Goal: Find specific page/section: Find specific page/section

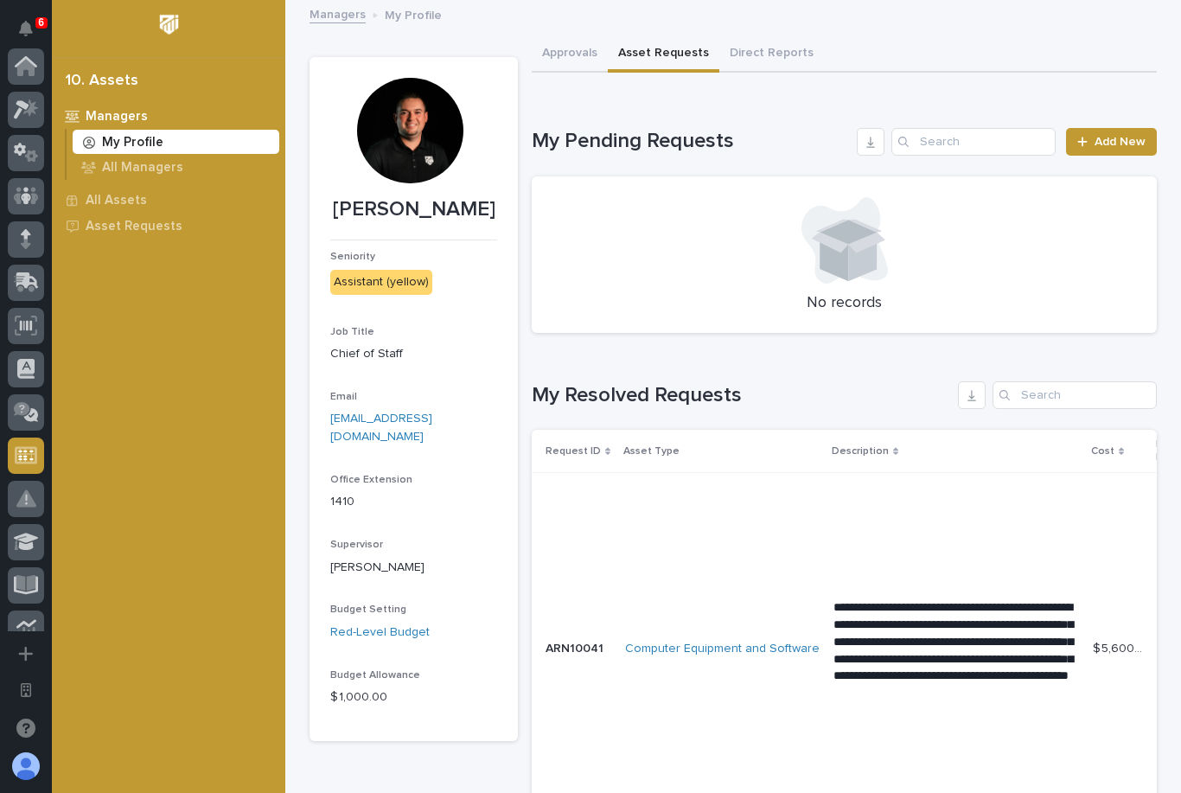
click at [17, 92] on div at bounding box center [26, 110] width 36 height 36
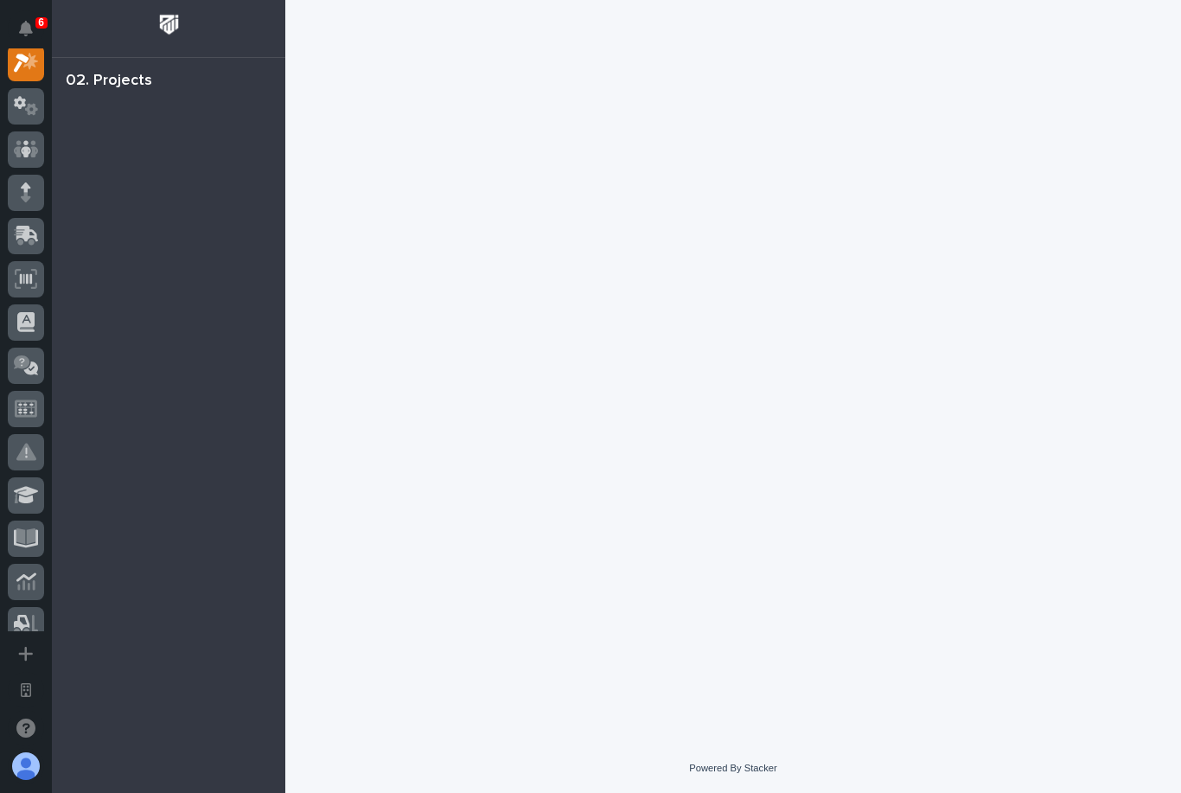
scroll to position [43, 0]
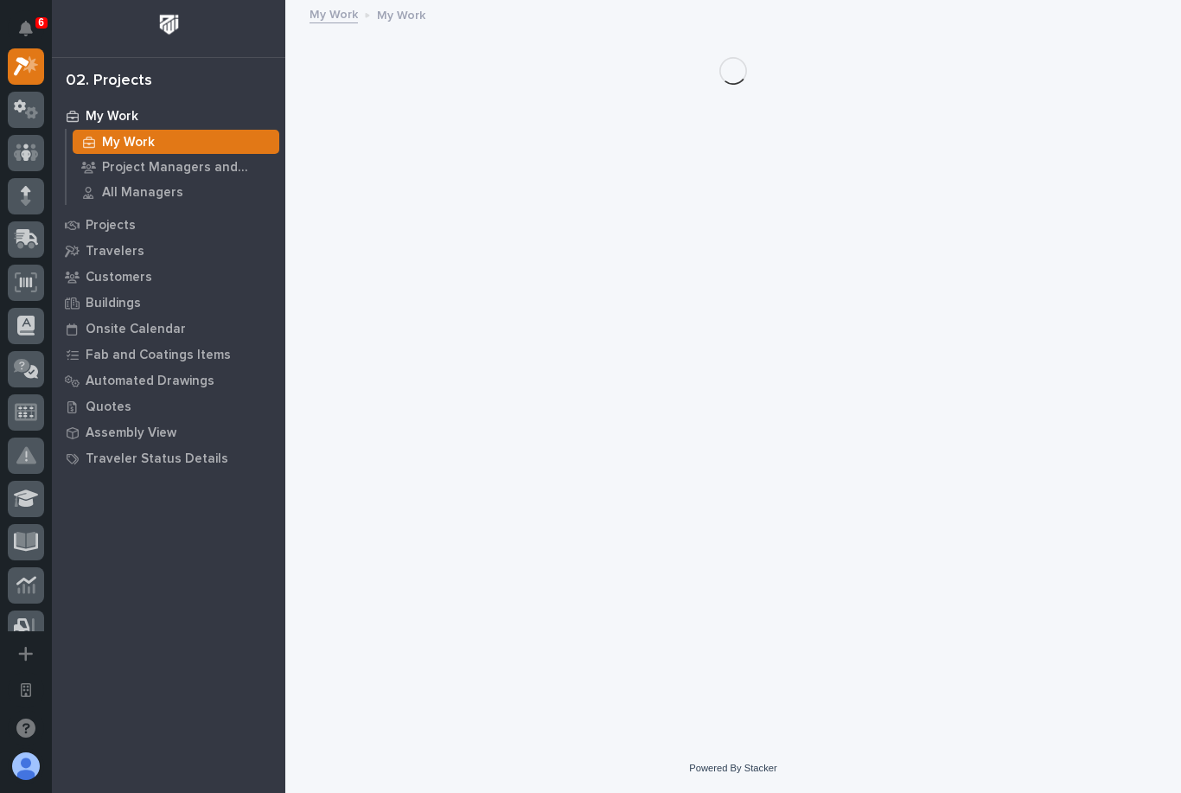
click at [99, 228] on p "Projects" at bounding box center [111, 226] width 50 height 16
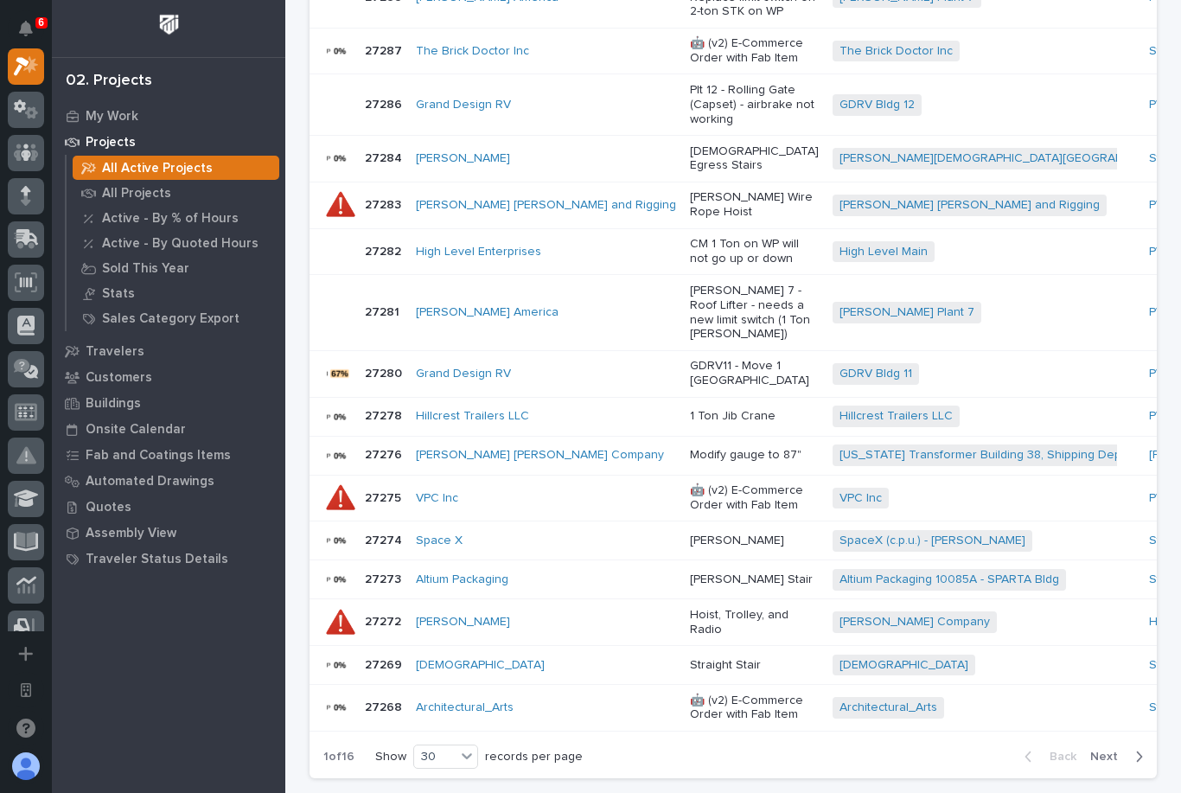
scroll to position [1126, 0]
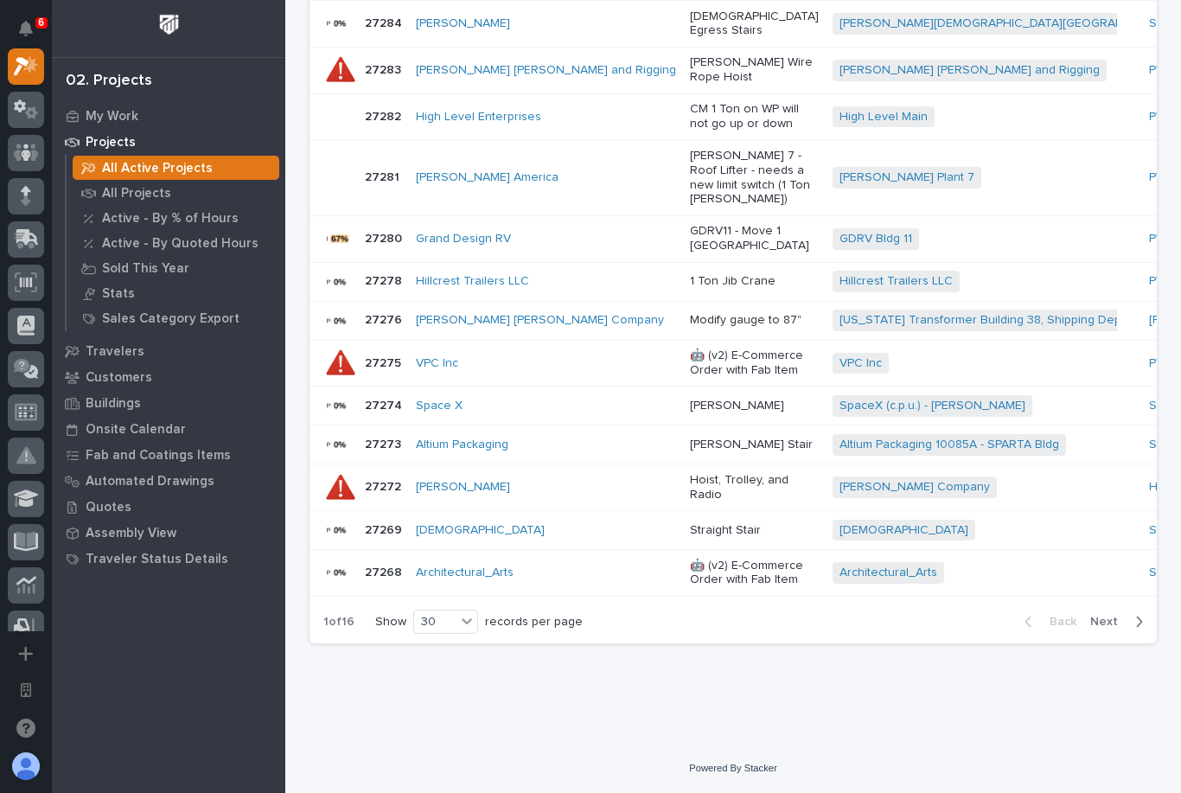
click at [1115, 629] on span "Next" at bounding box center [1109, 622] width 38 height 16
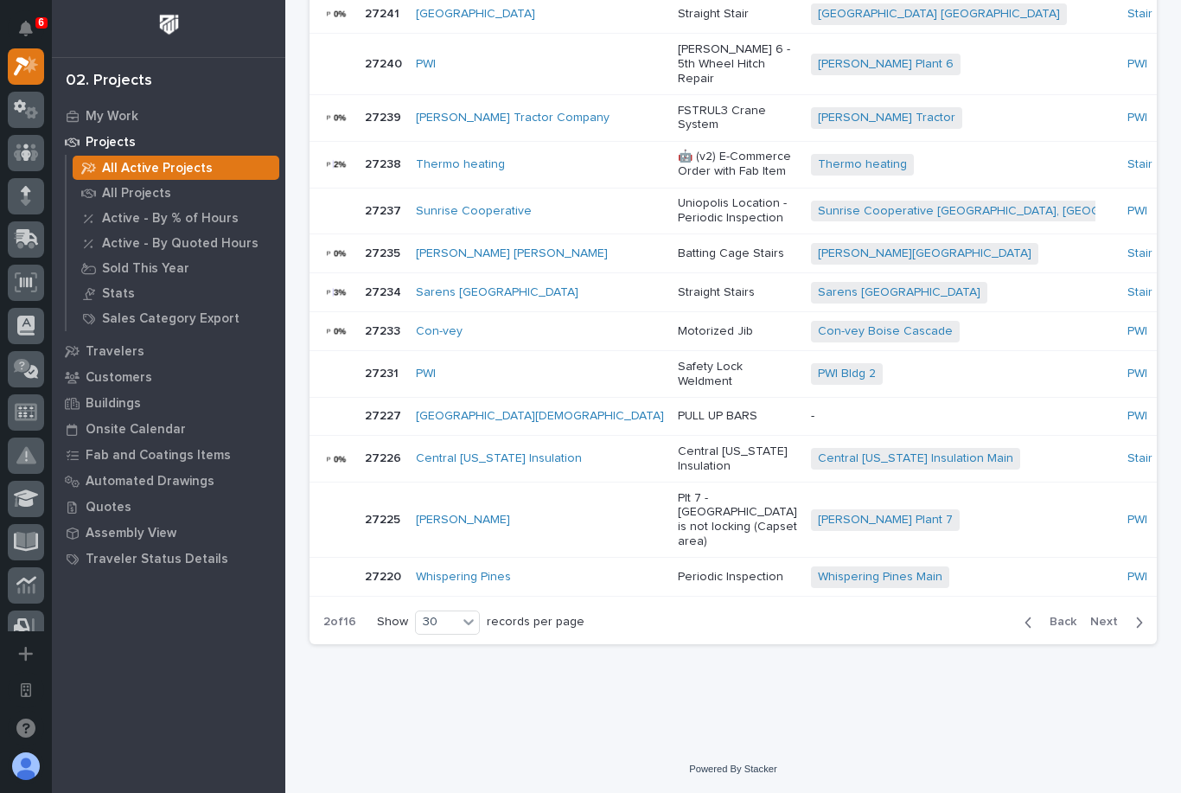
click at [1107, 629] on span "Next" at bounding box center [1109, 622] width 38 height 16
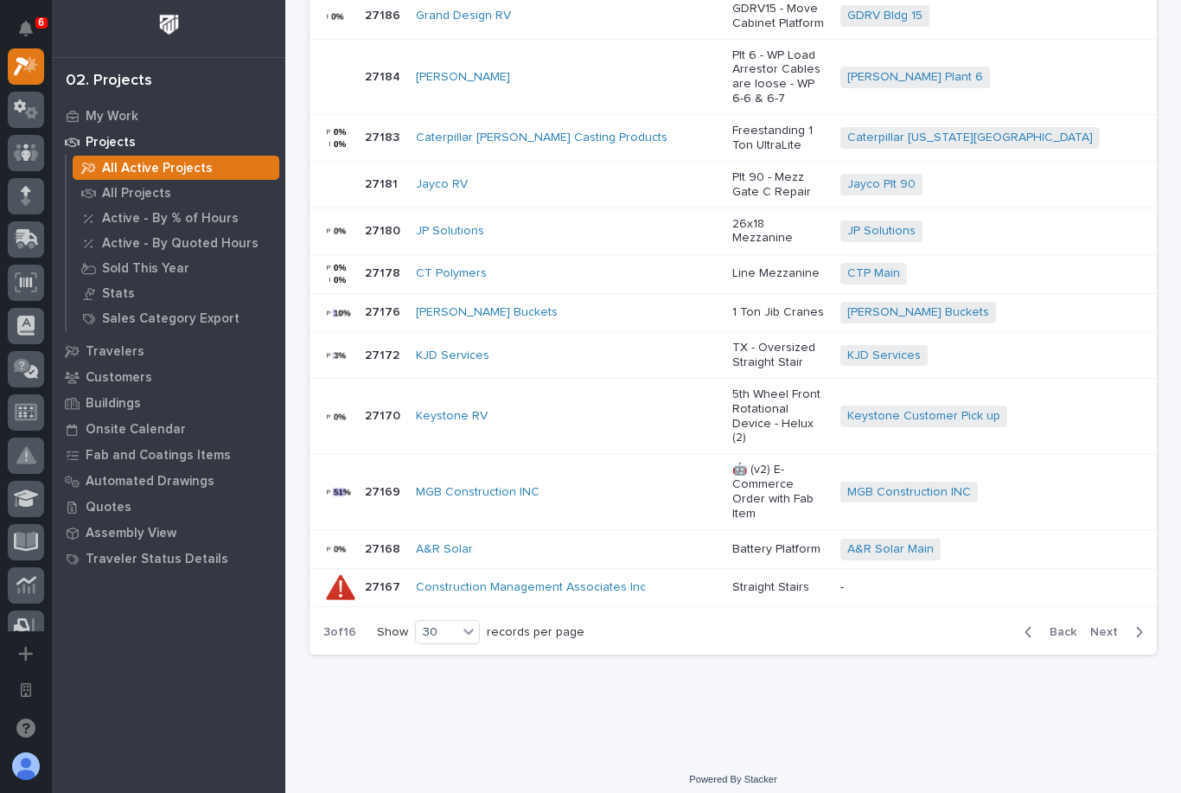
click at [530, 320] on div "[PERSON_NAME] Buckets" at bounding box center [567, 312] width 303 height 15
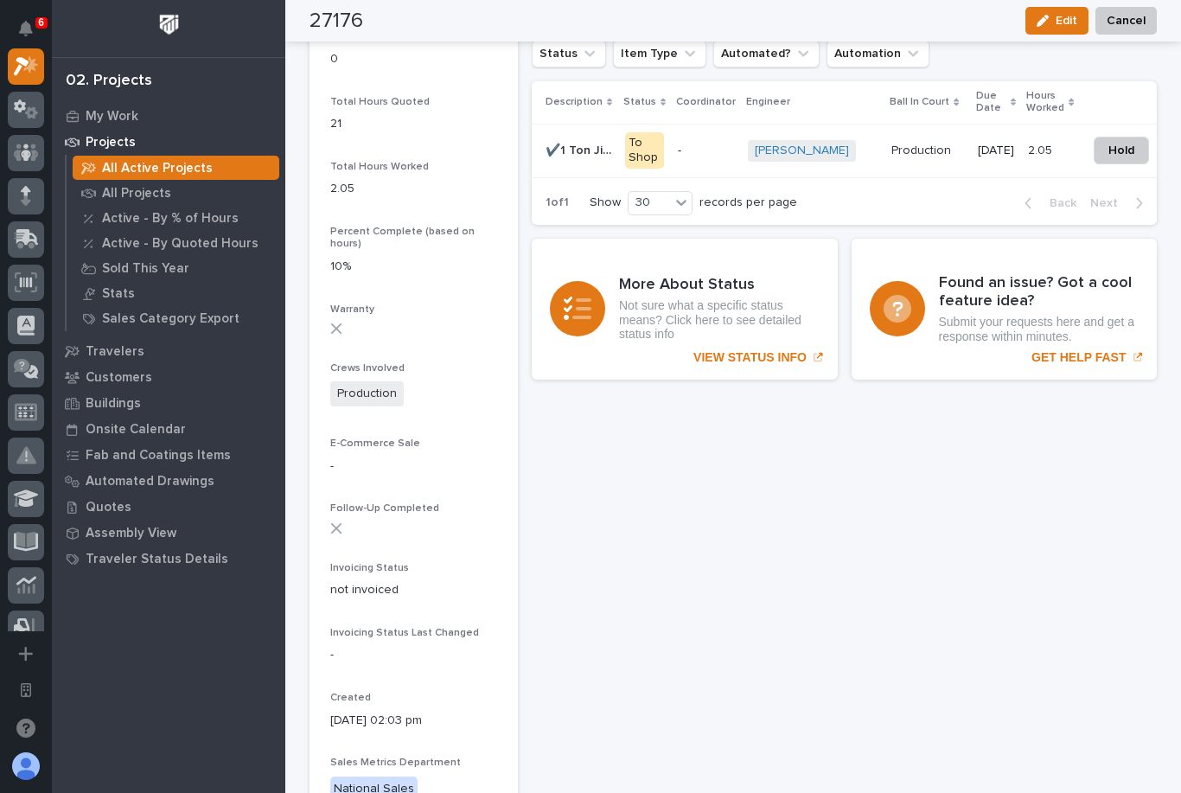
scroll to position [1353, 0]
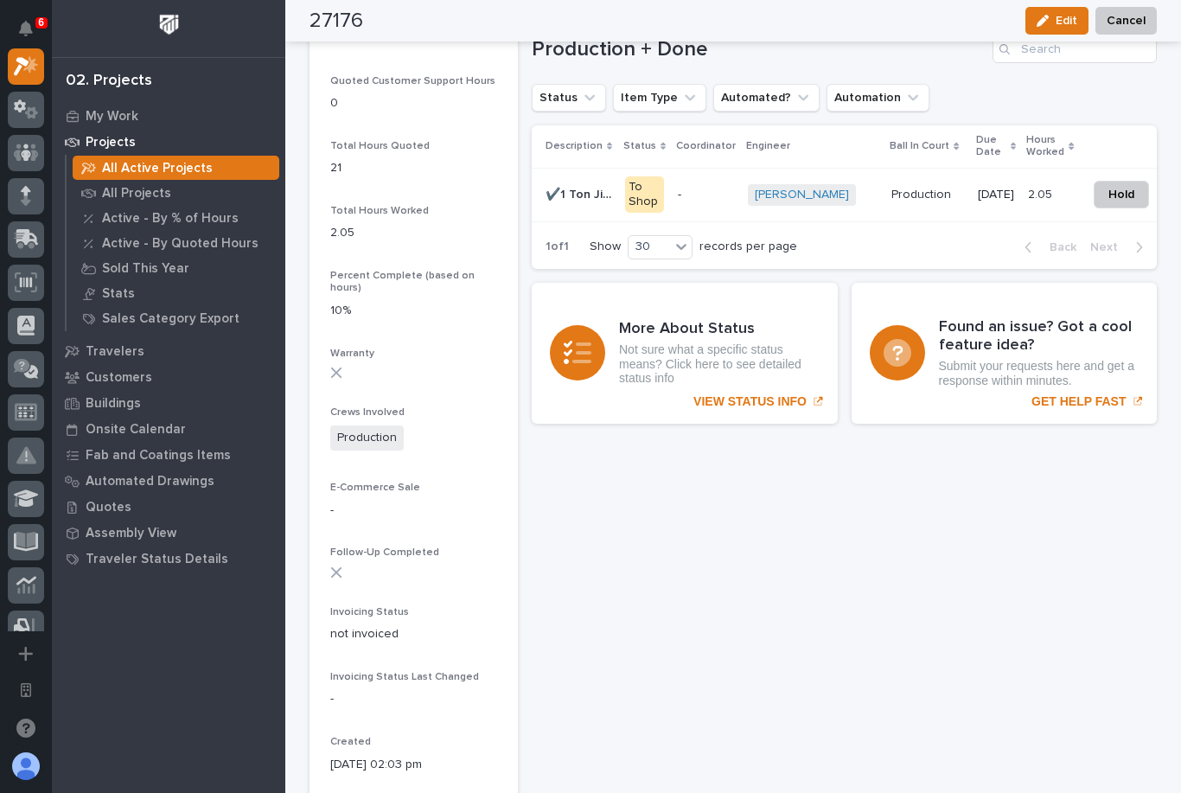
click at [987, 181] on div "[DATE]" at bounding box center [996, 195] width 36 height 29
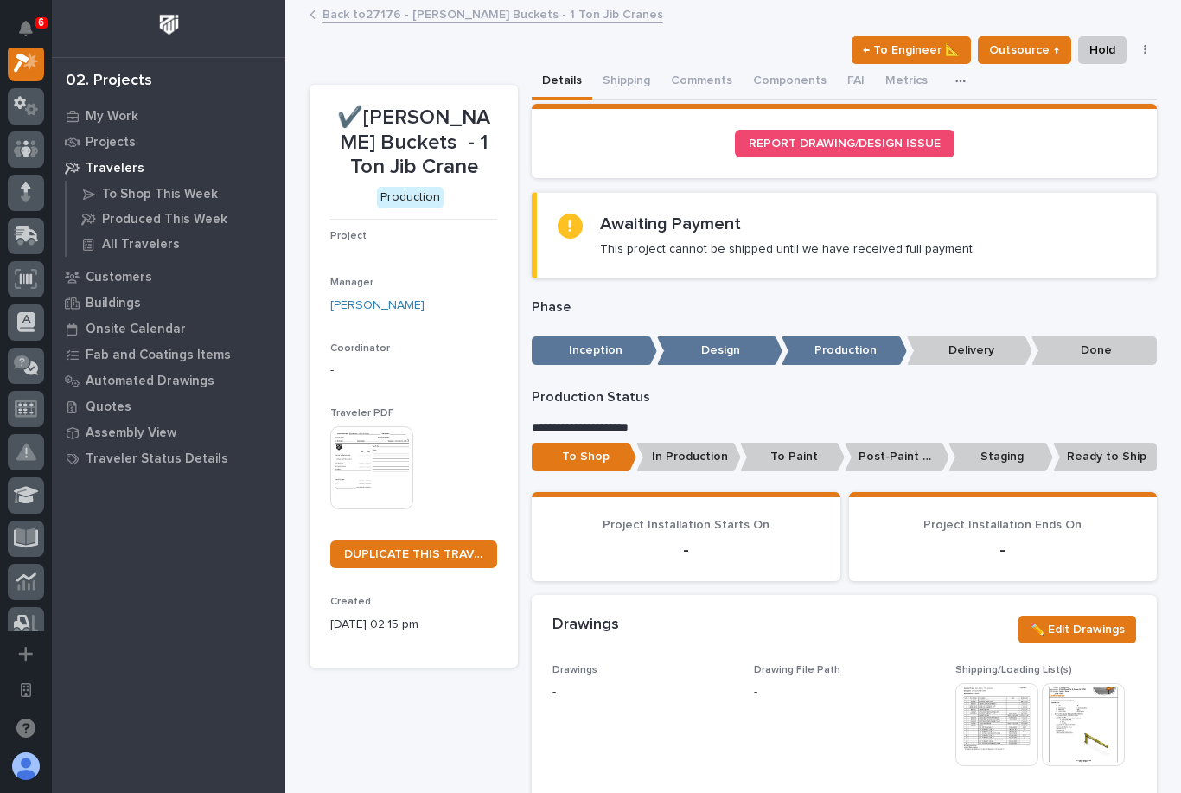
scroll to position [43, 0]
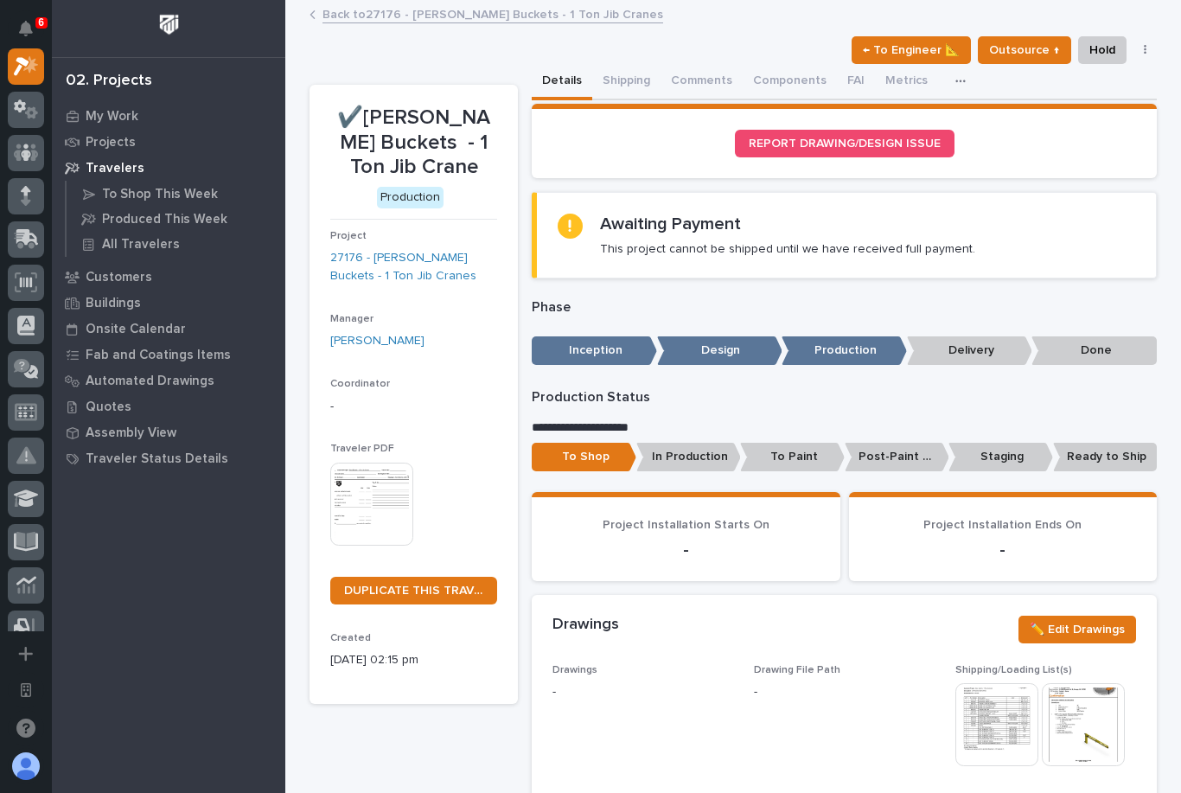
click at [1022, 459] on p "Staging" at bounding box center [1000, 457] width 105 height 29
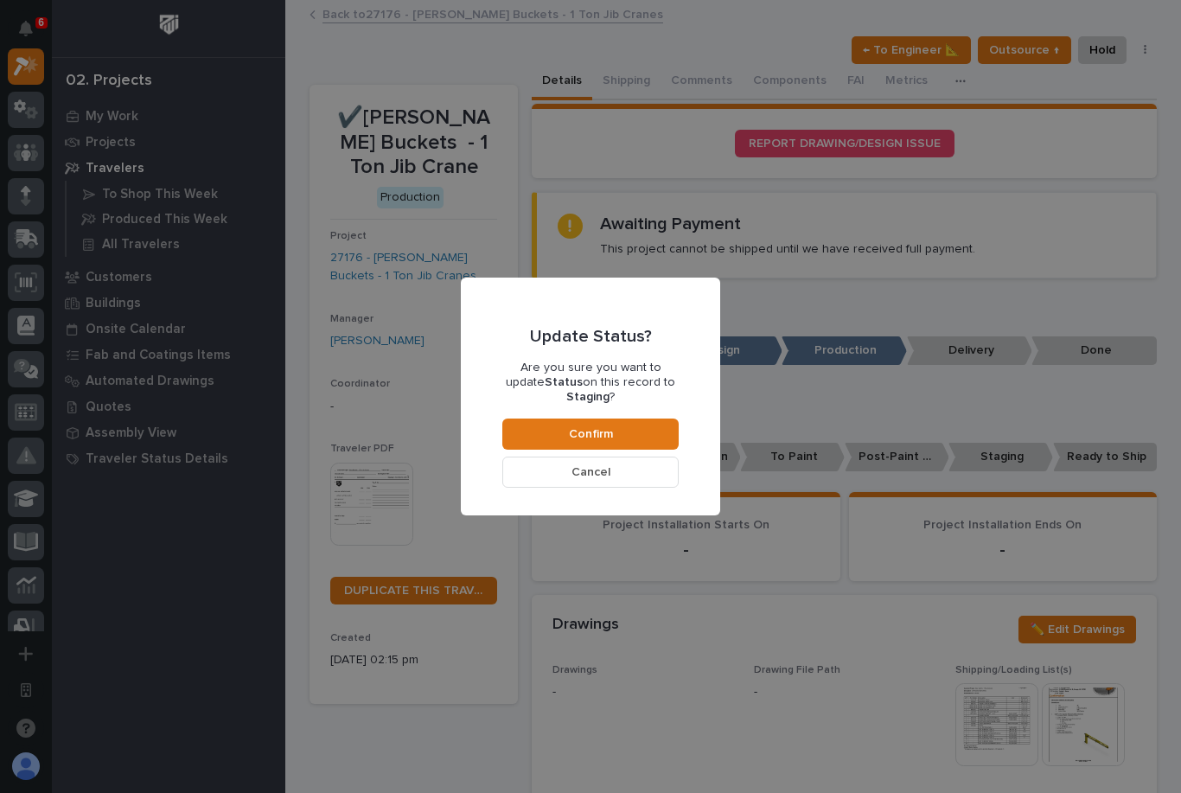
click at [654, 469] on button "Cancel" at bounding box center [590, 471] width 176 height 31
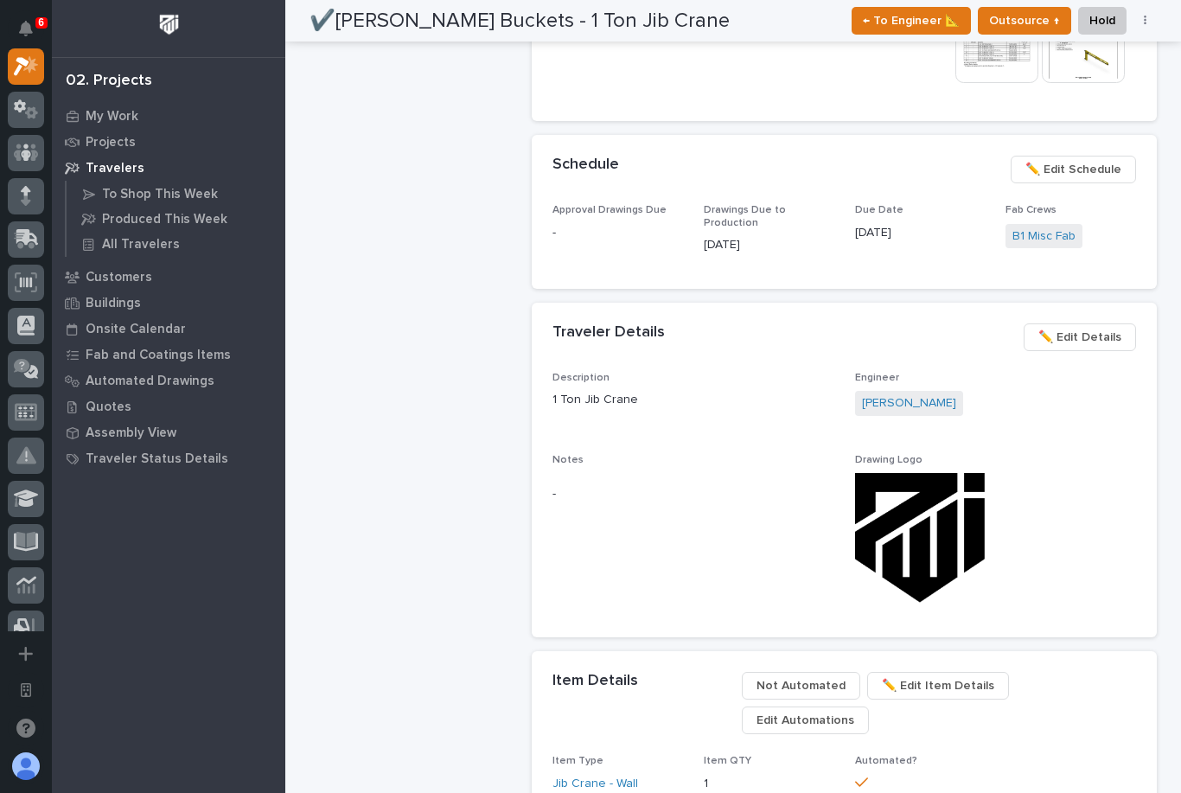
scroll to position [686, 0]
